Goal: Task Accomplishment & Management: Use online tool/utility

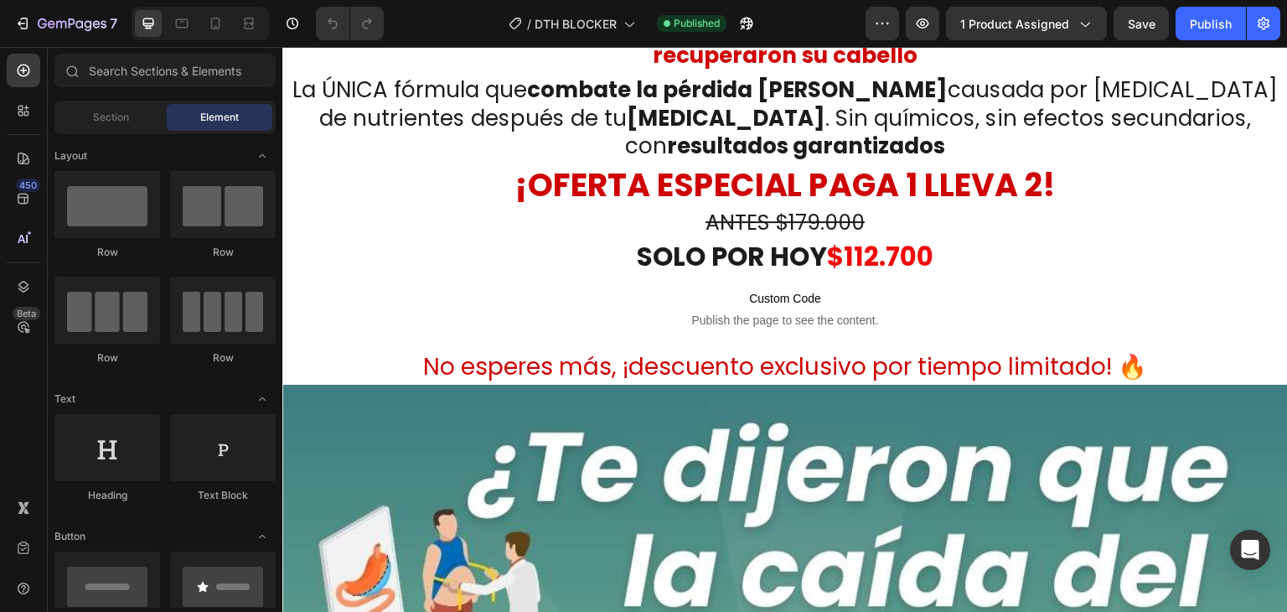
scroll to position [1334, 0]
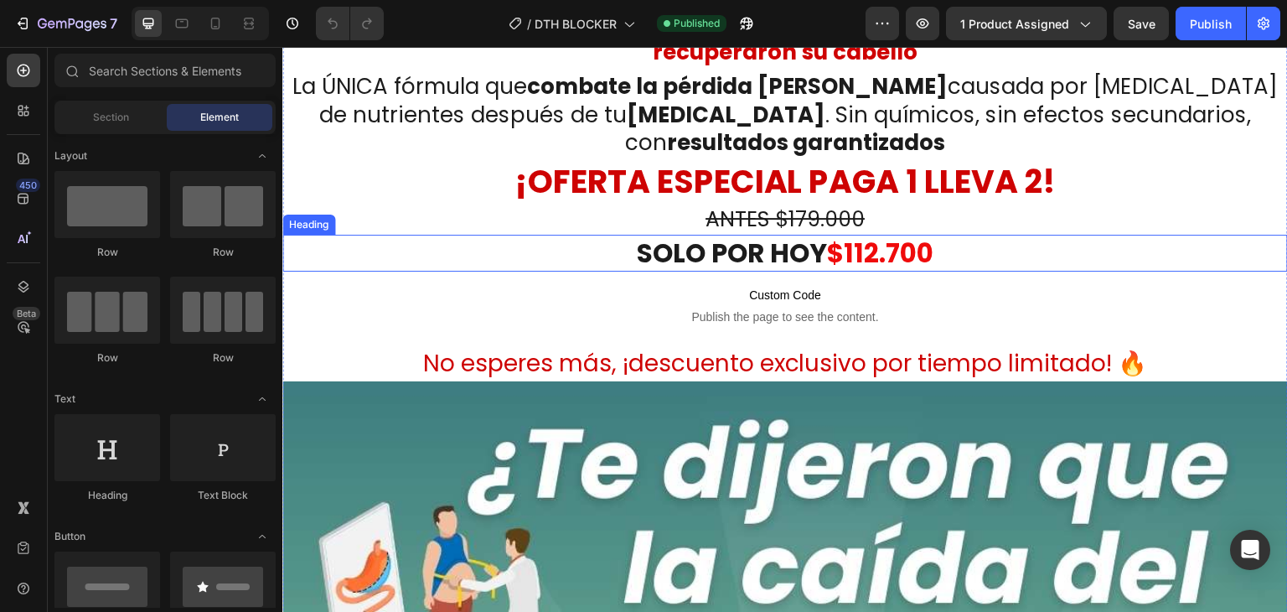
click at [867, 235] on strong "$112.700" at bounding box center [880, 253] width 106 height 37
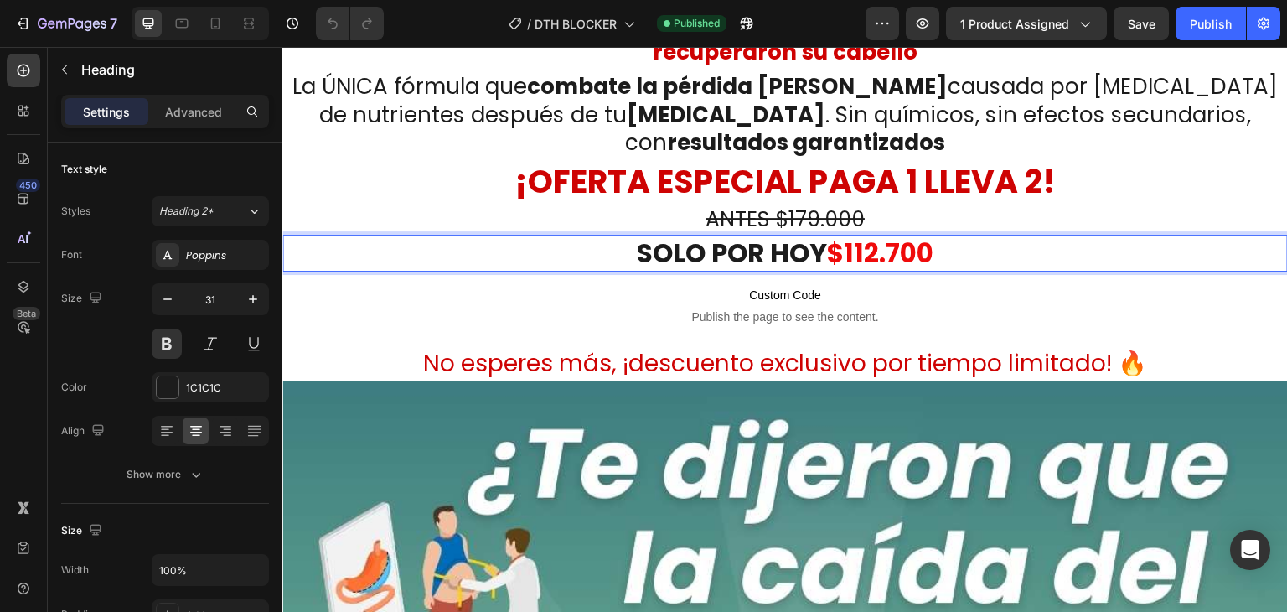
click at [867, 235] on strong "$112.700" at bounding box center [880, 253] width 106 height 37
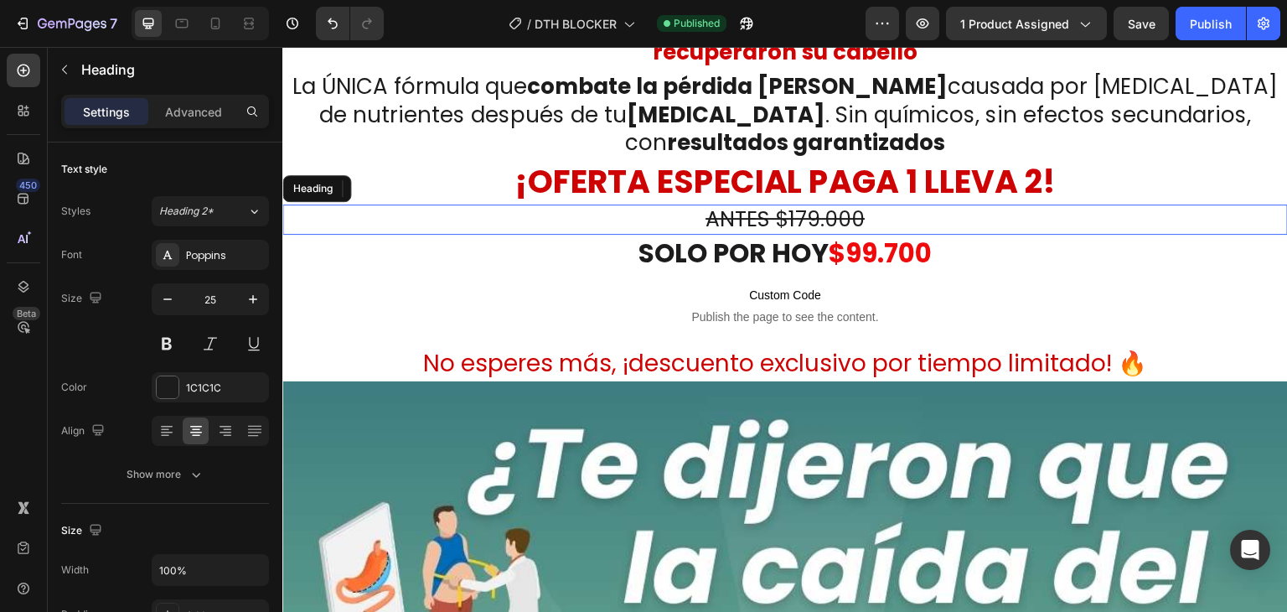
click at [827, 205] on s "ANTES $179.000" at bounding box center [785, 219] width 159 height 29
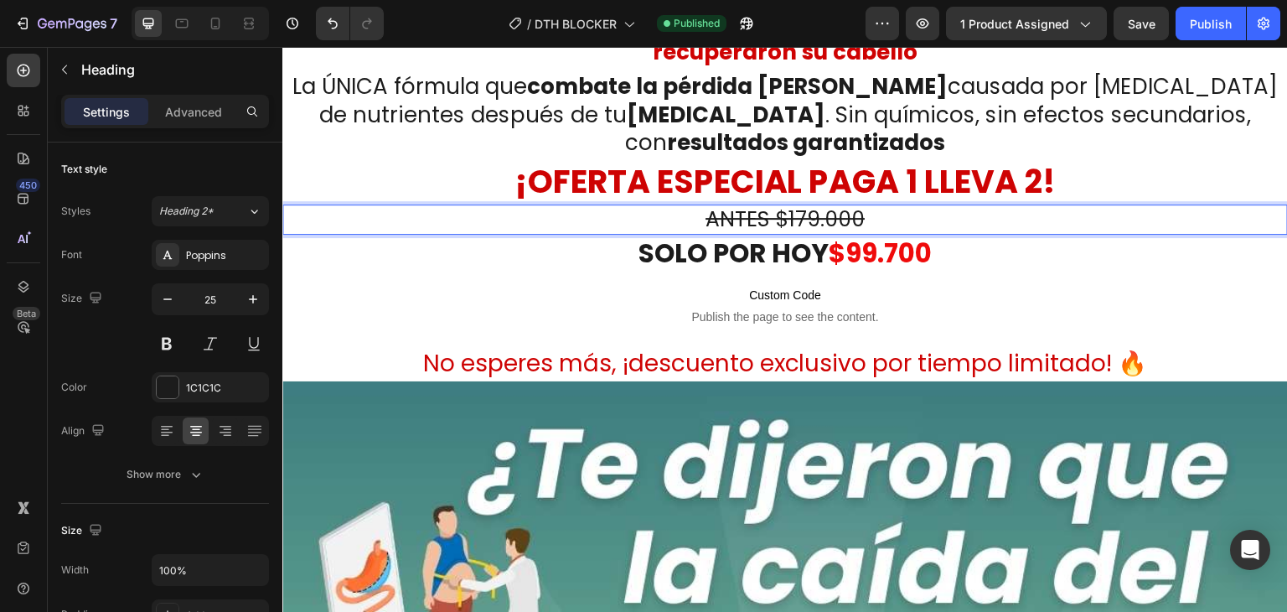
click at [803, 205] on s "ANTES $179.000" at bounding box center [785, 219] width 159 height 29
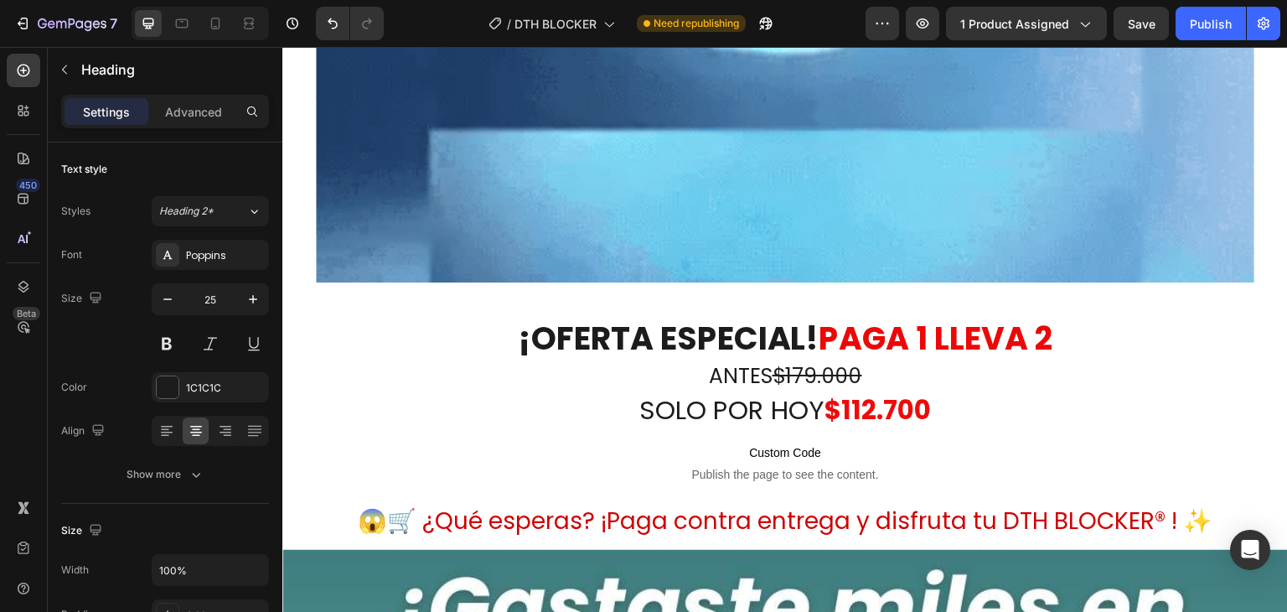
scroll to position [8482, 0]
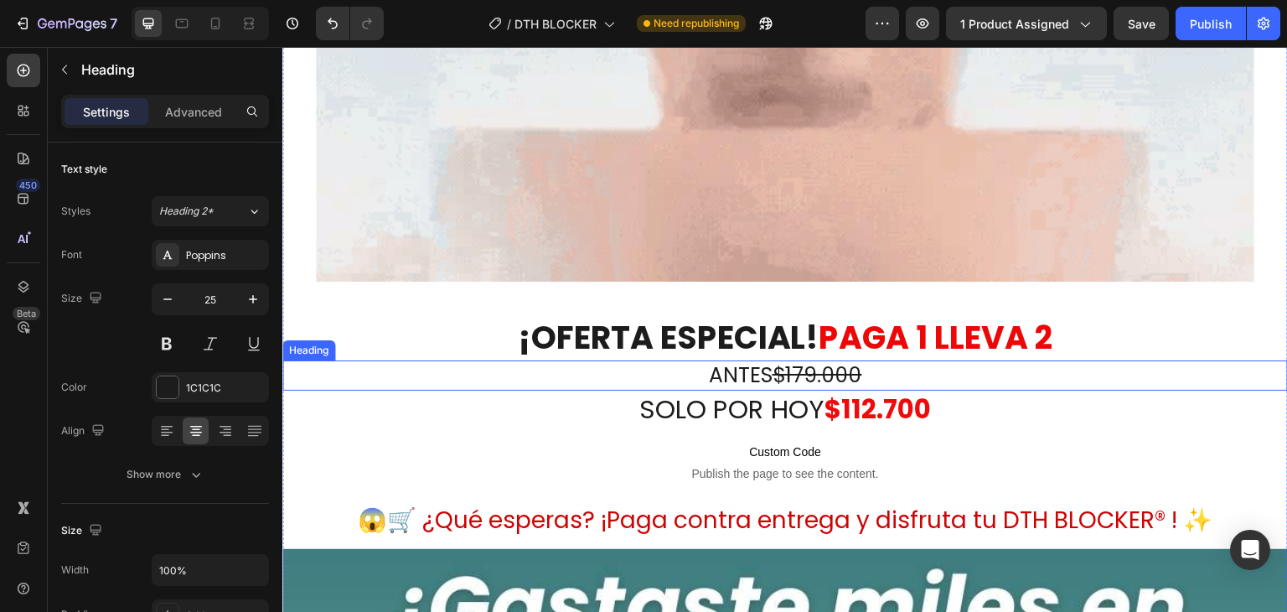
click at [845, 360] on s "$179.000" at bounding box center [818, 374] width 90 height 29
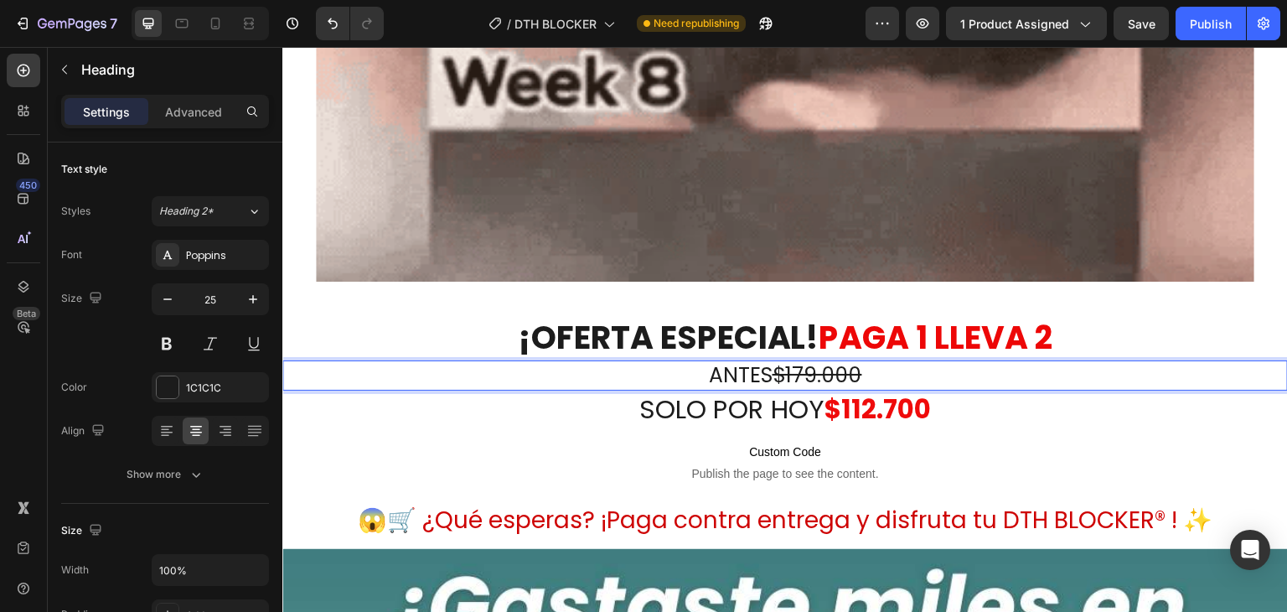
click at [806, 360] on s "$179.000" at bounding box center [818, 374] width 90 height 29
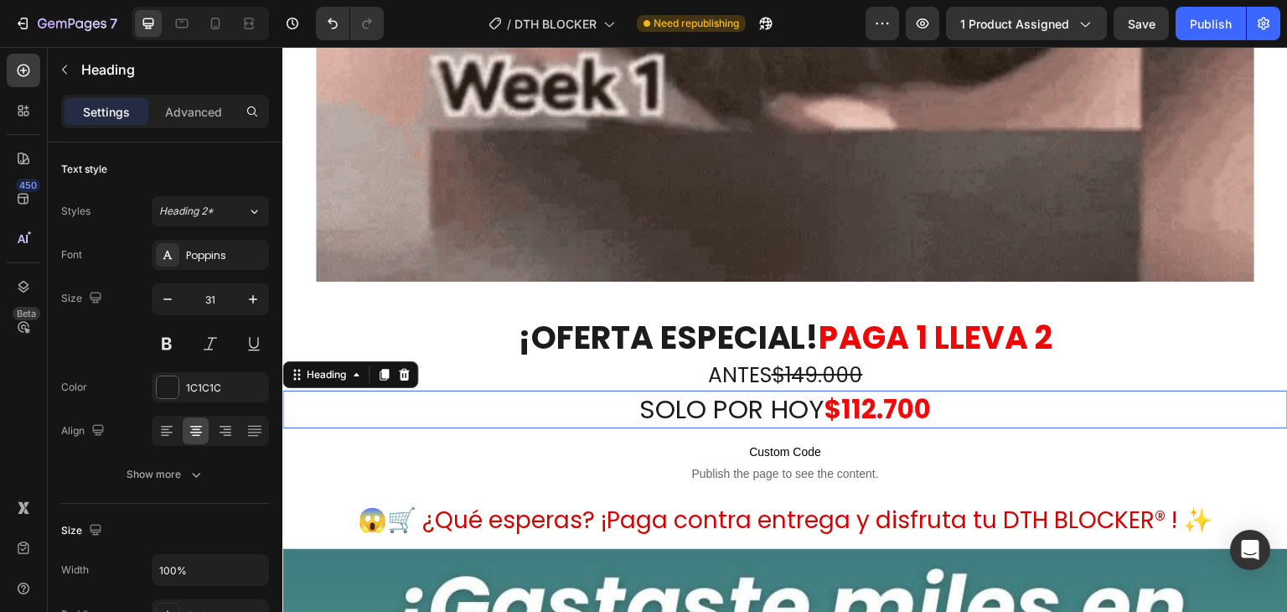
click at [854, 391] on strong "$112.700" at bounding box center [878, 409] width 106 height 37
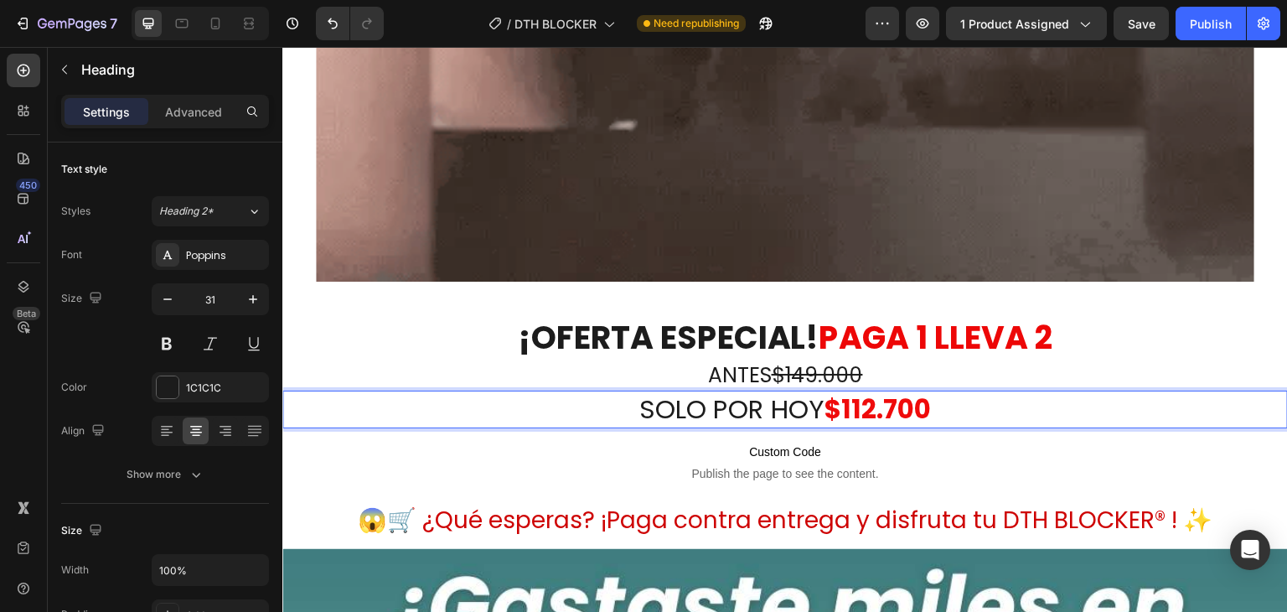
click at [854, 391] on strong "$112.700" at bounding box center [878, 409] width 106 height 37
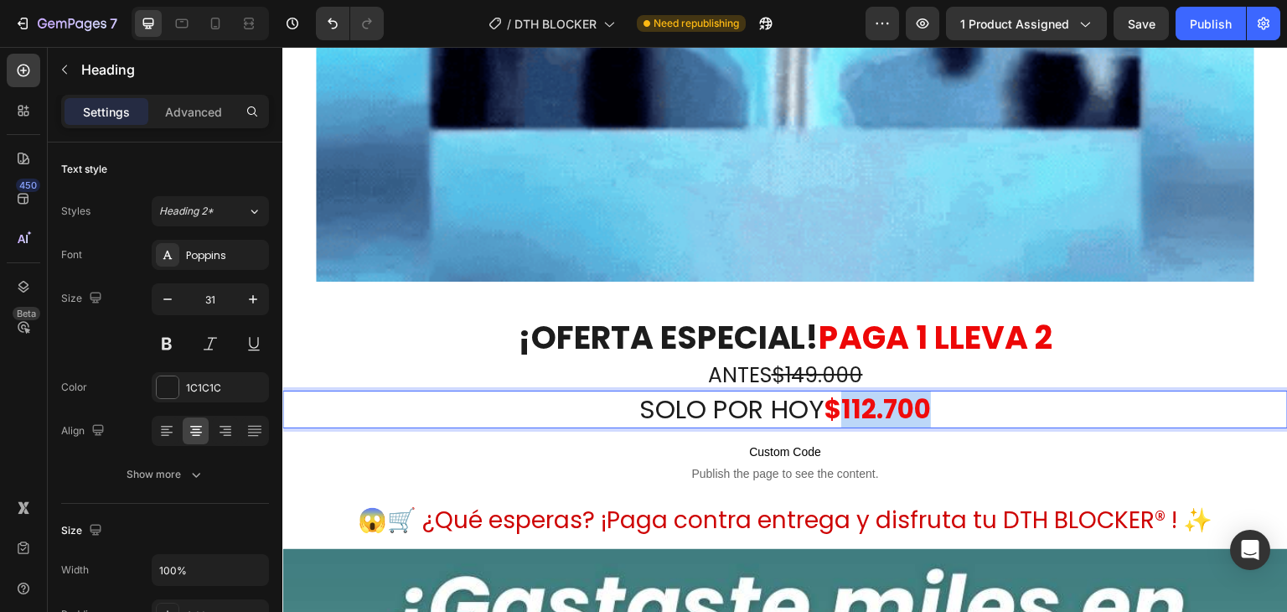
click at [854, 391] on strong "$112.700" at bounding box center [878, 409] width 106 height 37
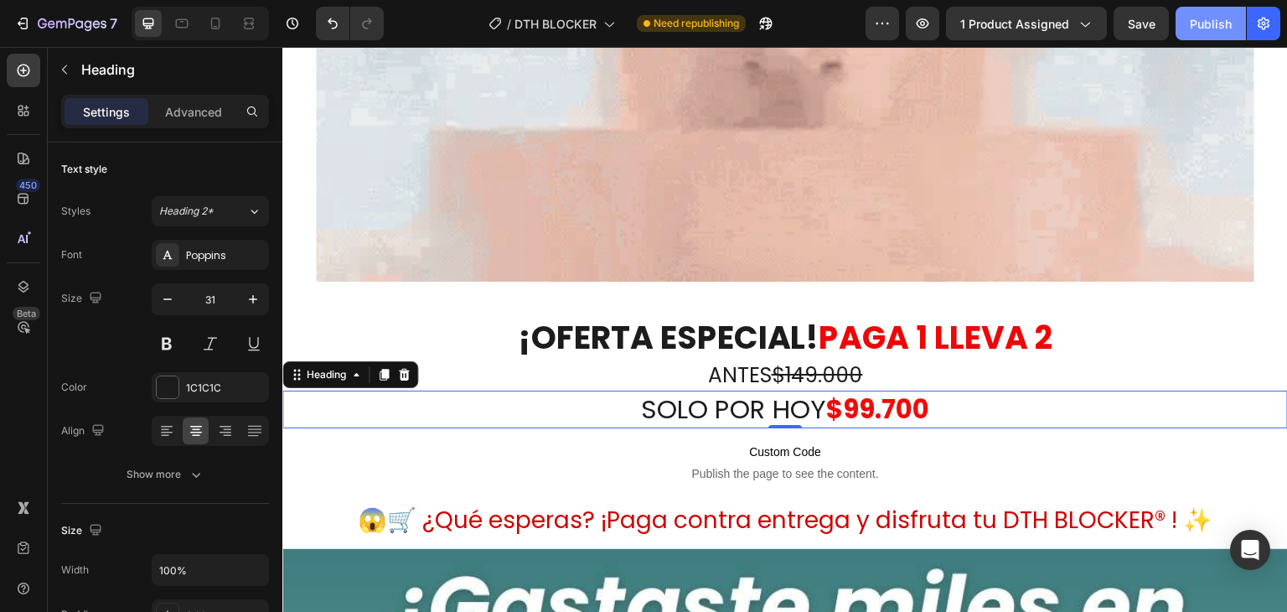
click at [1207, 18] on div "Publish" at bounding box center [1211, 24] width 42 height 18
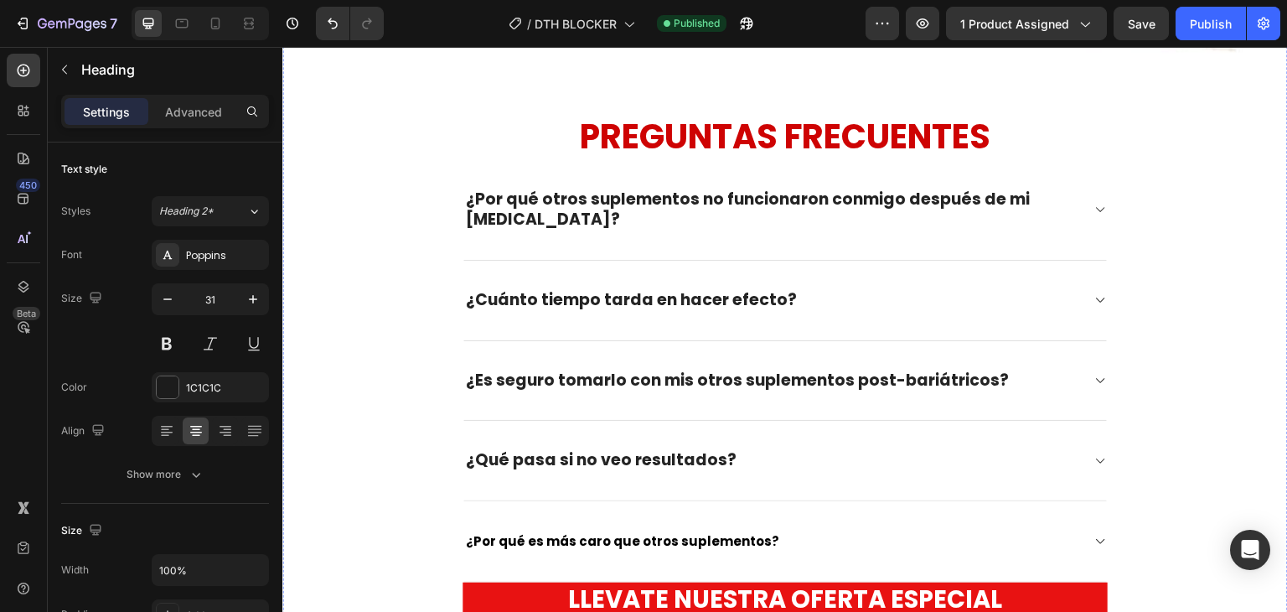
scroll to position [14023, 0]
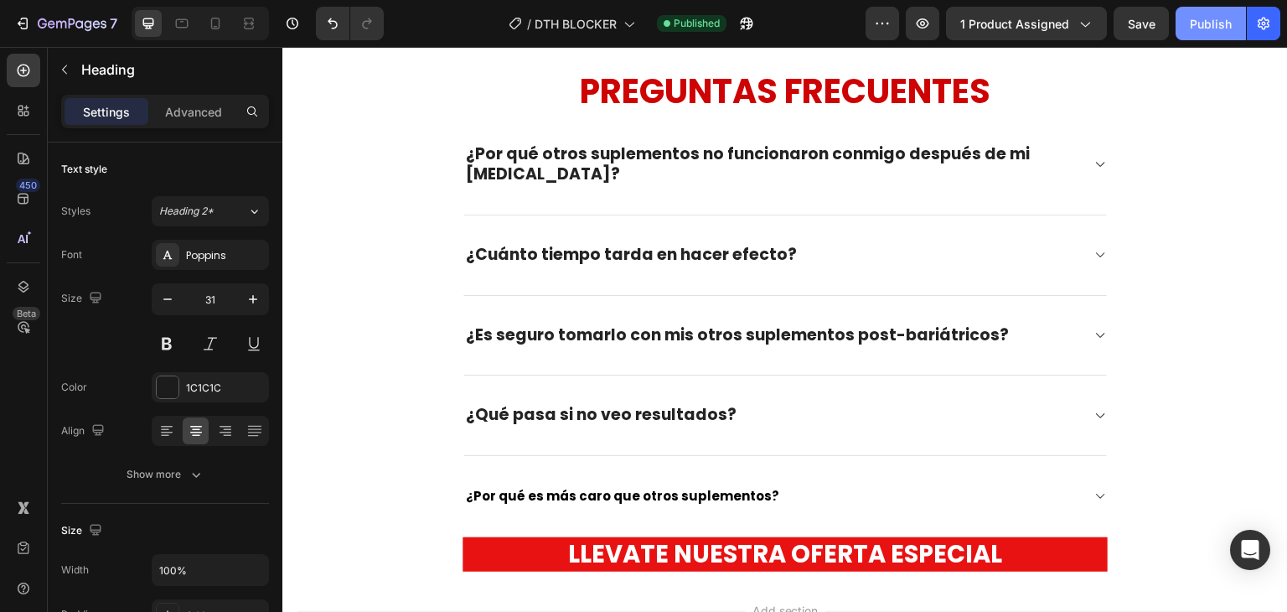
click at [1197, 34] on button "Publish" at bounding box center [1211, 24] width 70 height 34
